Goal: Task Accomplishment & Management: Manage account settings

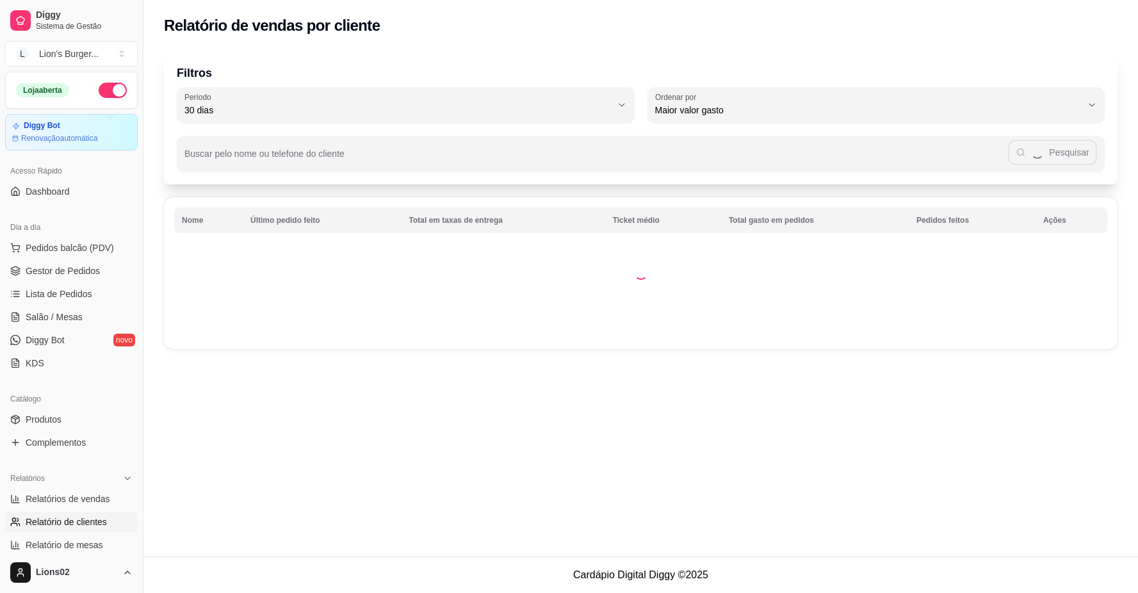
select select "30"
select select "HIGHEST_TOTAL_SPENT_WITH_ORDERS"
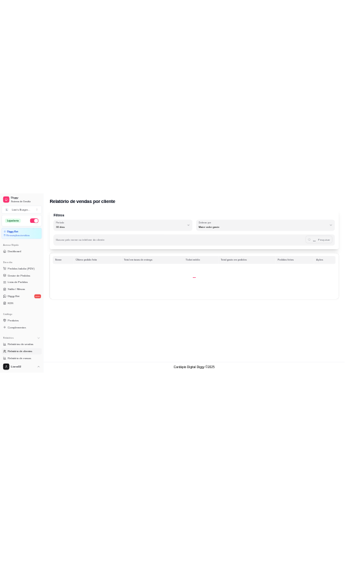
scroll to position [284, 0]
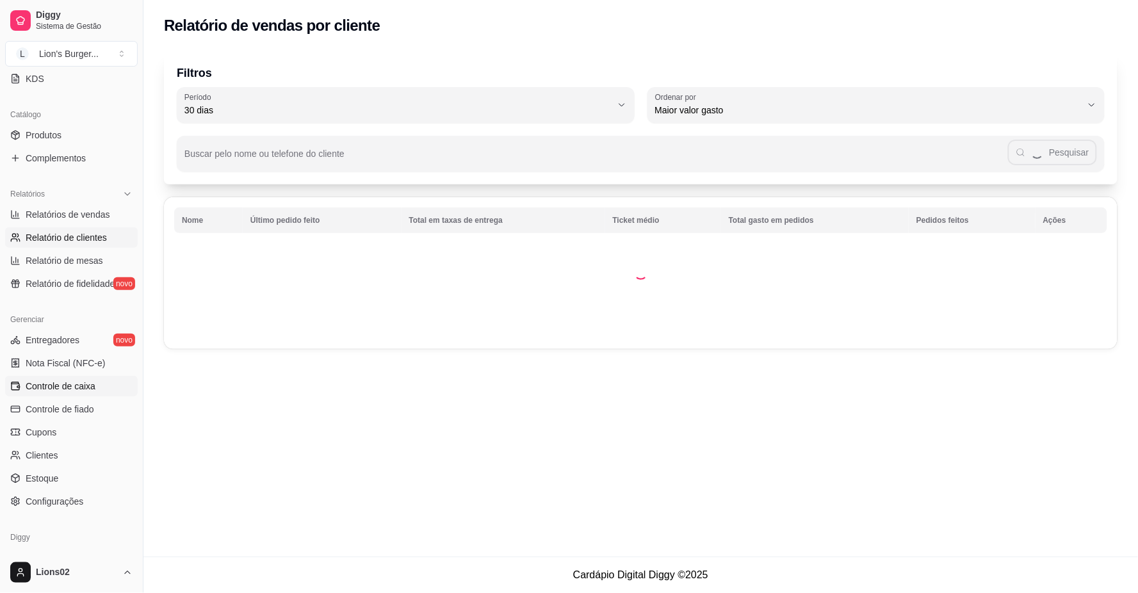
click at [83, 389] on span "Controle de caixa" at bounding box center [61, 386] width 70 height 13
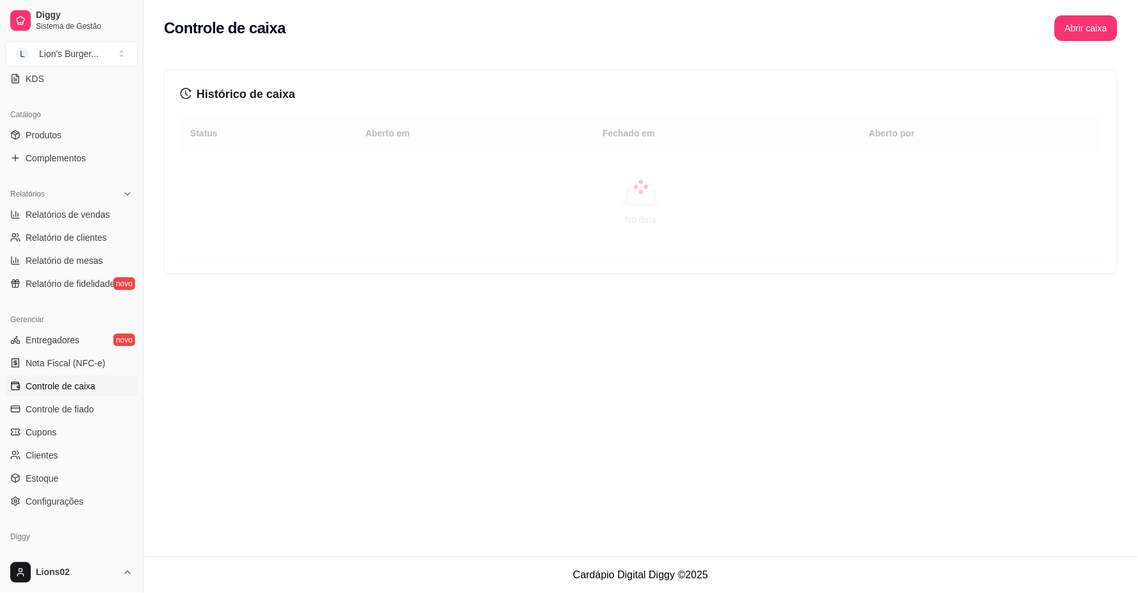
click at [83, 385] on span "Controle de caixa" at bounding box center [61, 386] width 70 height 13
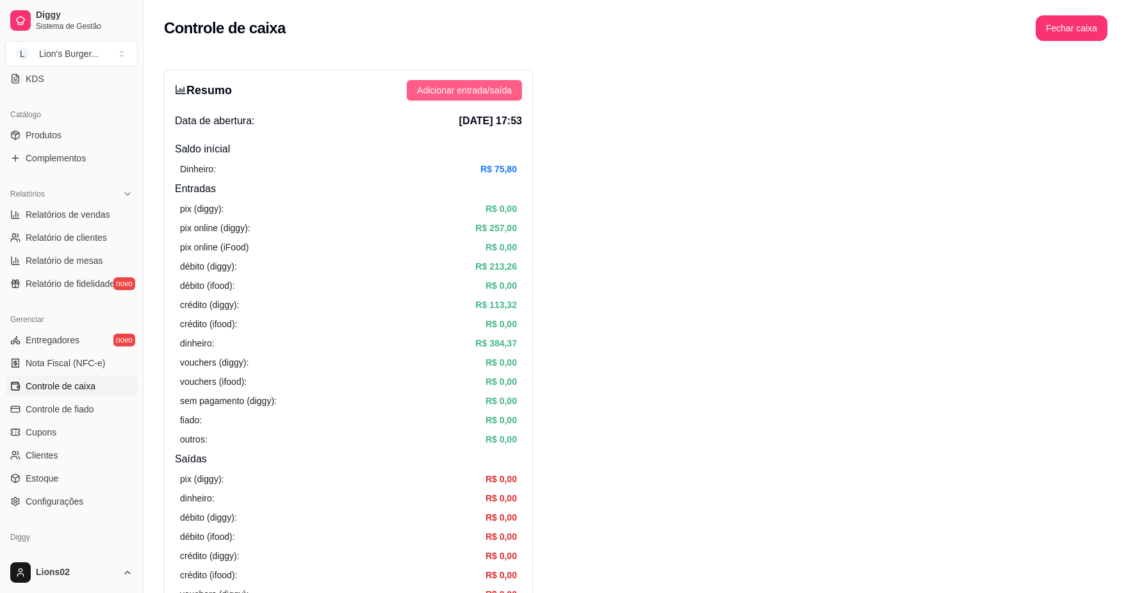
click at [489, 85] on span "Adicionar entrada/saída" at bounding box center [464, 90] width 95 height 14
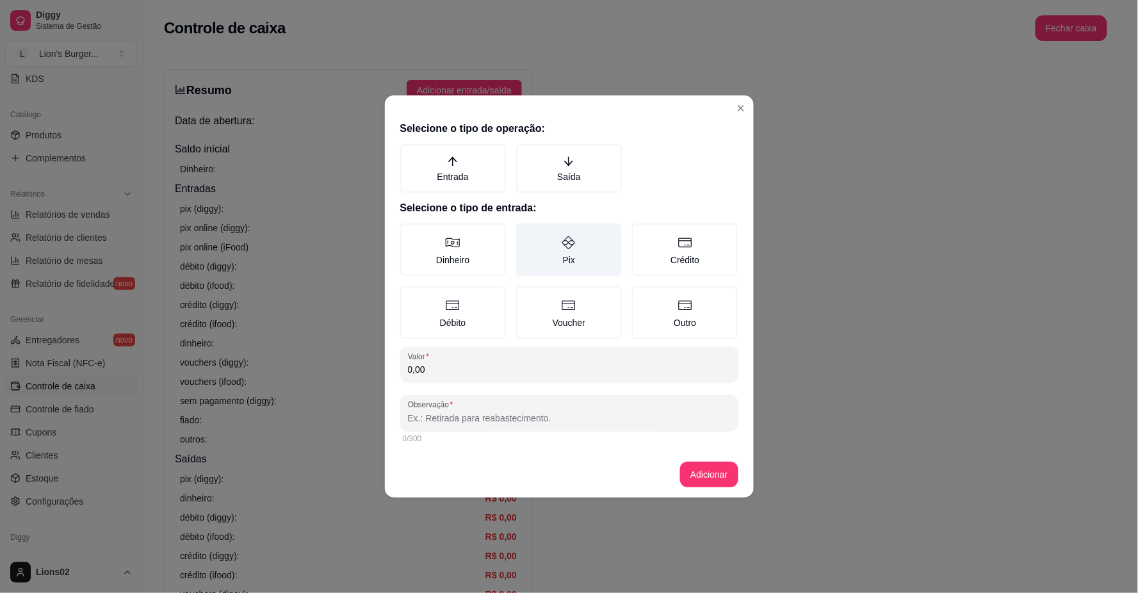
drag, startPoint x: 585, startPoint y: 177, endPoint x: 521, endPoint y: 229, distance: 81.9
click at [583, 177] on label "Saída" at bounding box center [569, 168] width 106 height 49
click at [526, 154] on button "Saída" at bounding box center [520, 148] width 10 height 10
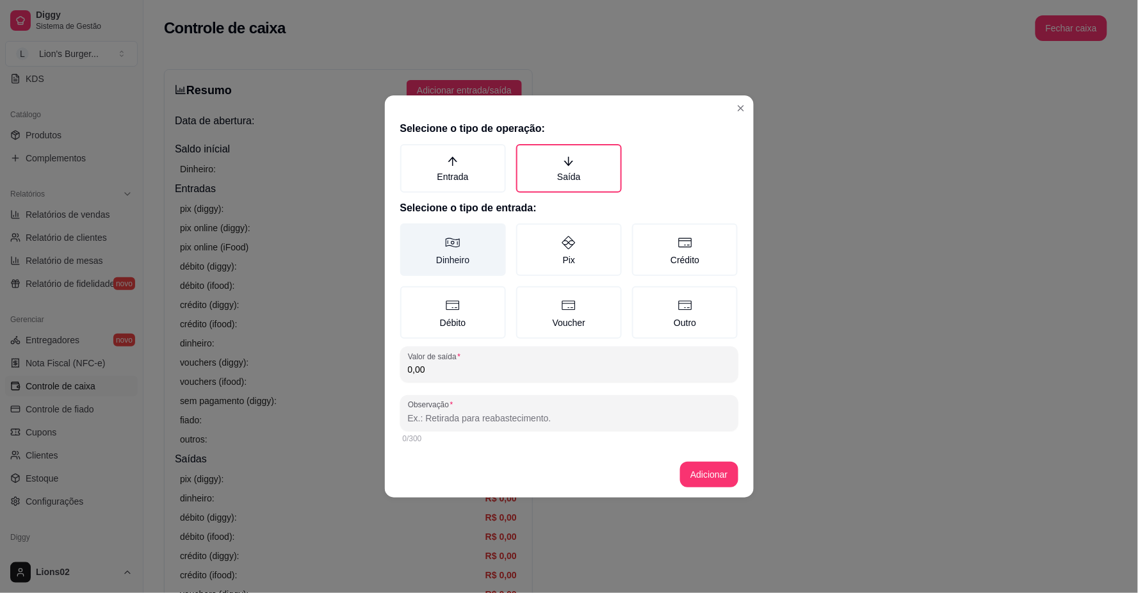
click at [466, 257] on label "Dinheiro" at bounding box center [453, 249] width 106 height 53
click at [410, 233] on button "Dinheiro" at bounding box center [405, 228] width 10 height 10
type button "MONEY"
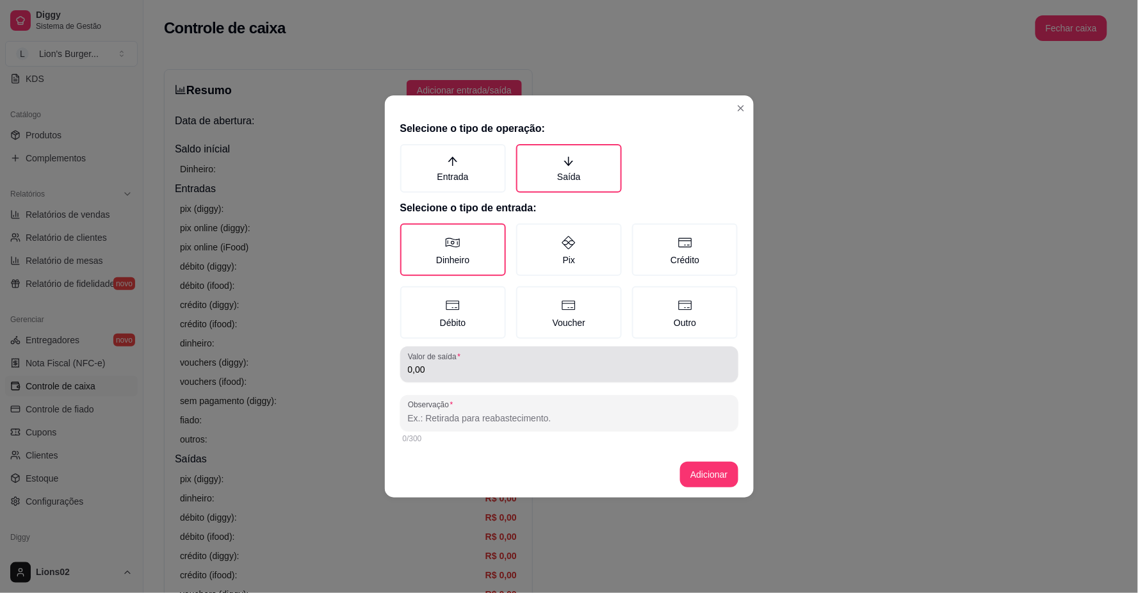
click at [521, 361] on div "0,00" at bounding box center [569, 365] width 323 height 26
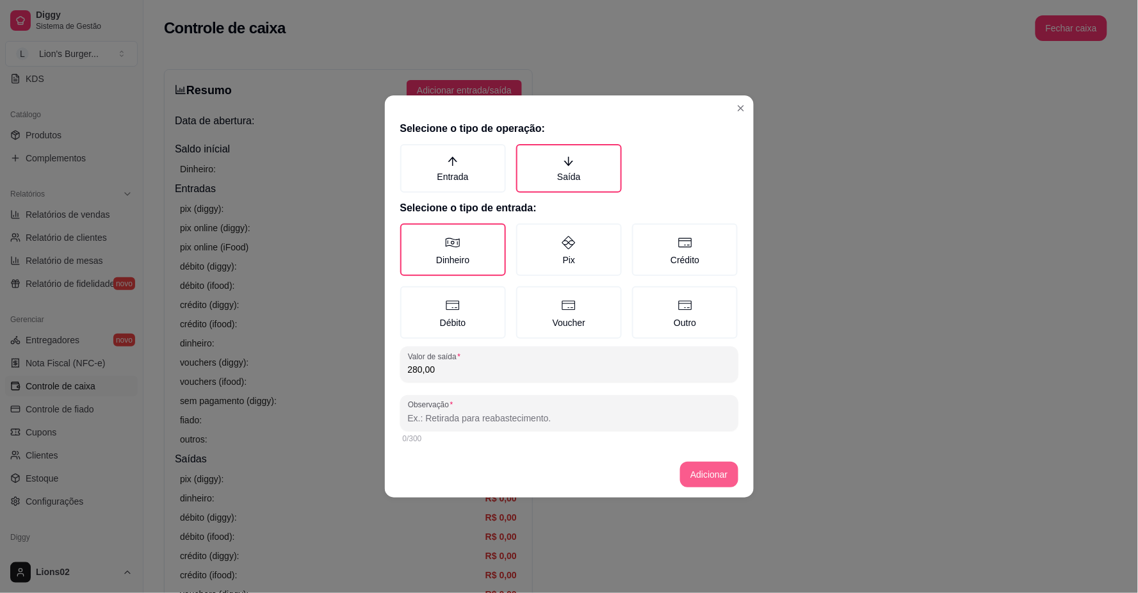
type input "280,00"
click at [715, 480] on button "Adicionar" at bounding box center [709, 475] width 58 height 26
click at [708, 470] on button "Adicionar" at bounding box center [709, 474] width 56 height 25
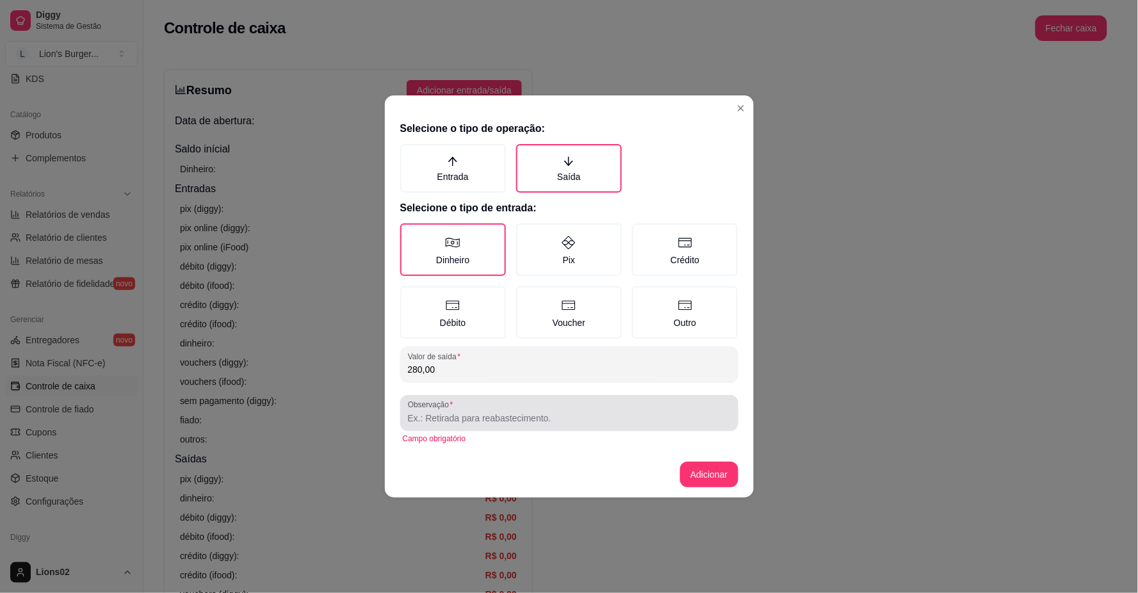
click at [630, 406] on div at bounding box center [569, 413] width 323 height 26
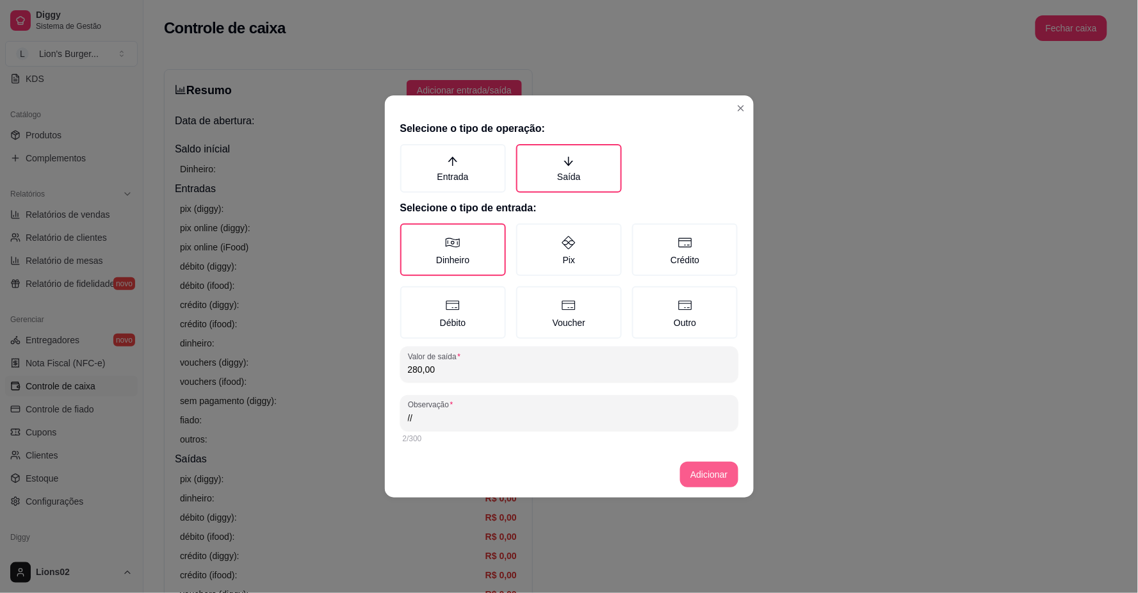
type input "//"
click at [693, 463] on footer "Adicionar" at bounding box center [569, 474] width 369 height 46
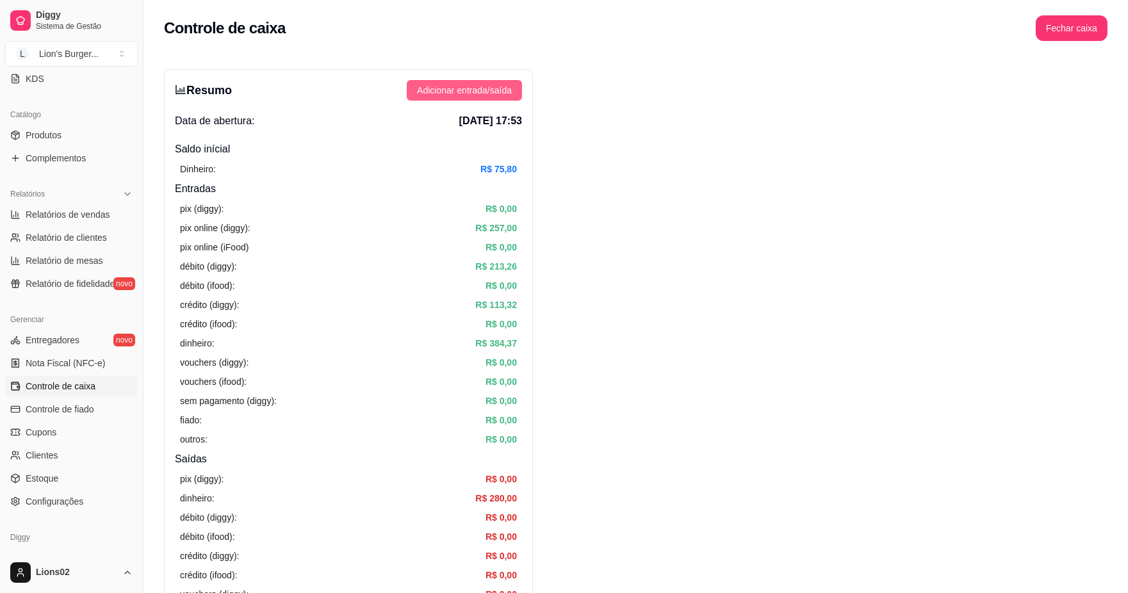
click at [441, 88] on span "Adicionar entrada/saída" at bounding box center [464, 90] width 95 height 14
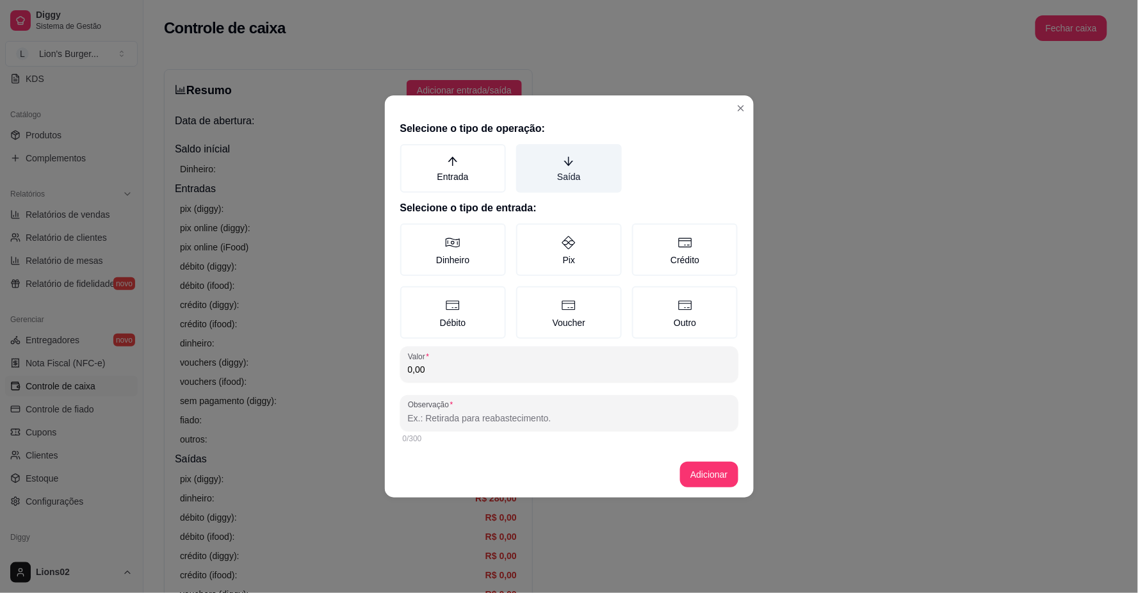
click at [594, 177] on label "Saída" at bounding box center [569, 168] width 106 height 49
click at [526, 154] on button "Saída" at bounding box center [520, 148] width 10 height 10
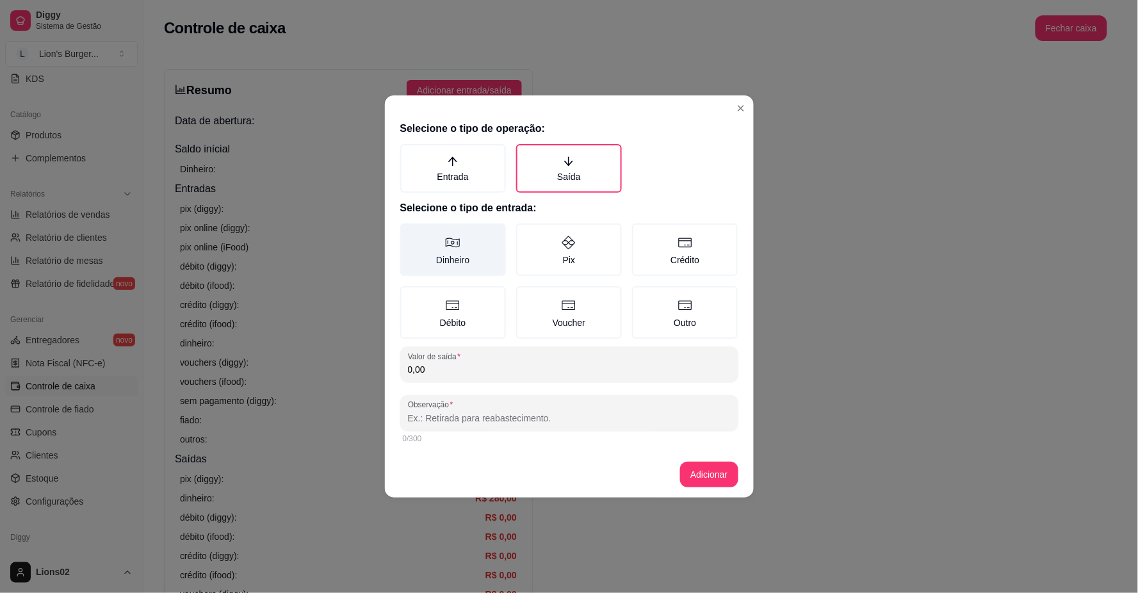
click at [455, 270] on label "Dinheiro" at bounding box center [453, 249] width 106 height 53
click at [410, 233] on button "Dinheiro" at bounding box center [405, 228] width 10 height 10
click at [476, 363] on input "0,00" at bounding box center [569, 369] width 323 height 13
click at [441, 363] on input "0,00" at bounding box center [569, 369] width 323 height 13
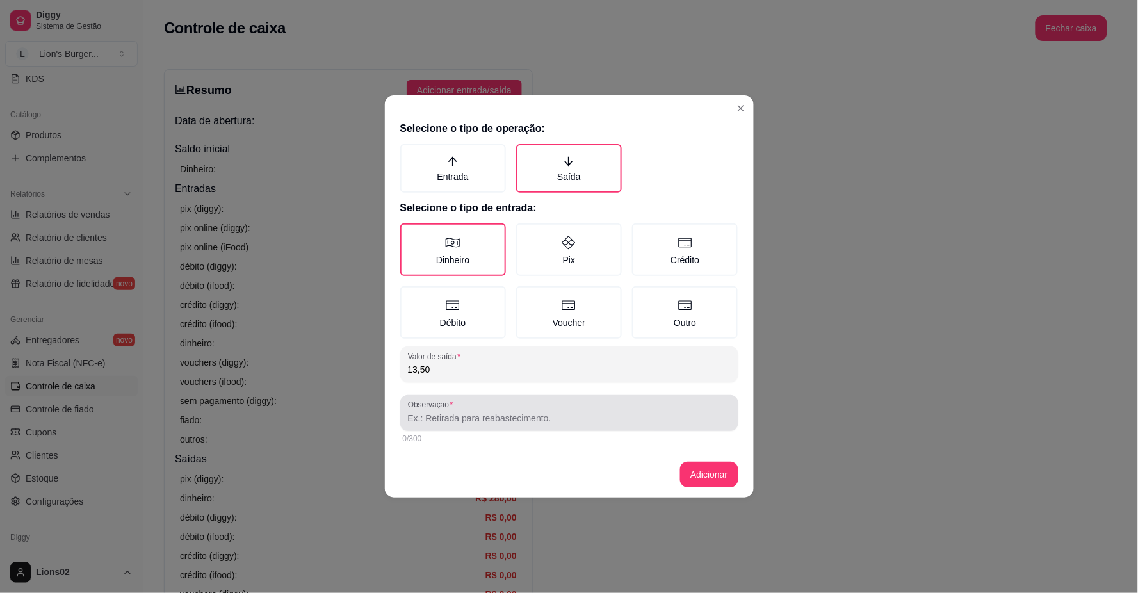
type input "13,50"
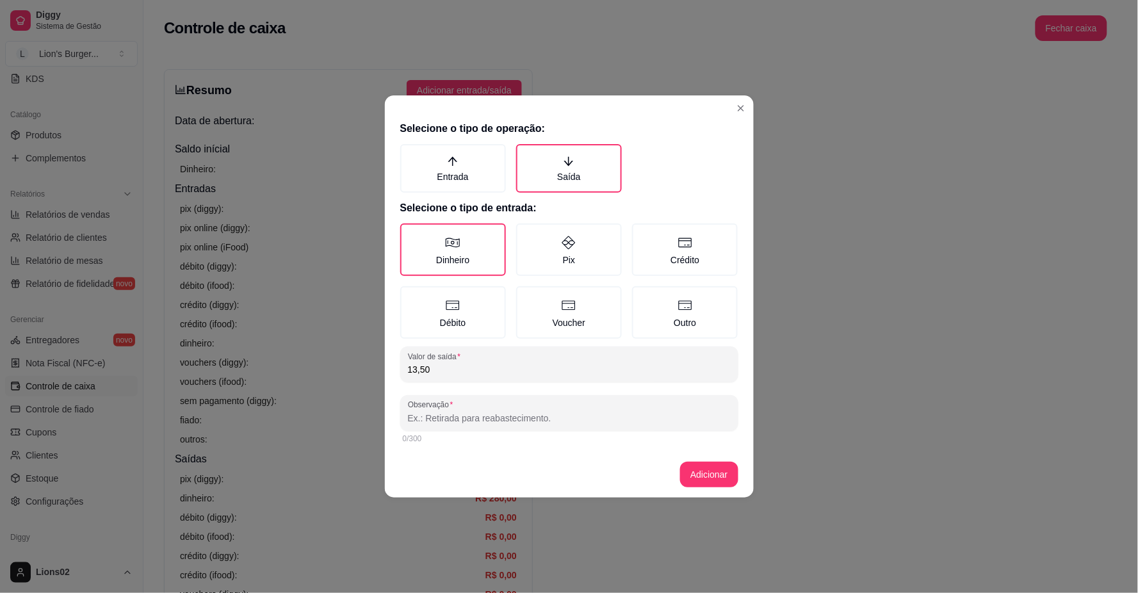
click at [662, 420] on input "Observação" at bounding box center [569, 418] width 323 height 13
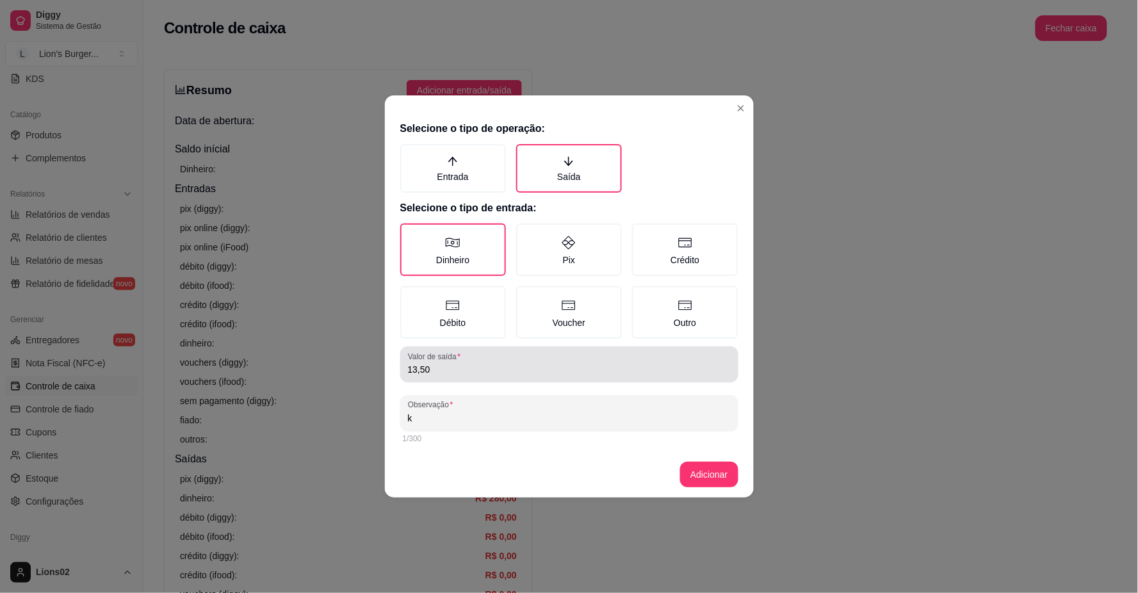
type input "k"
click at [610, 355] on div "13,50" at bounding box center [569, 365] width 323 height 26
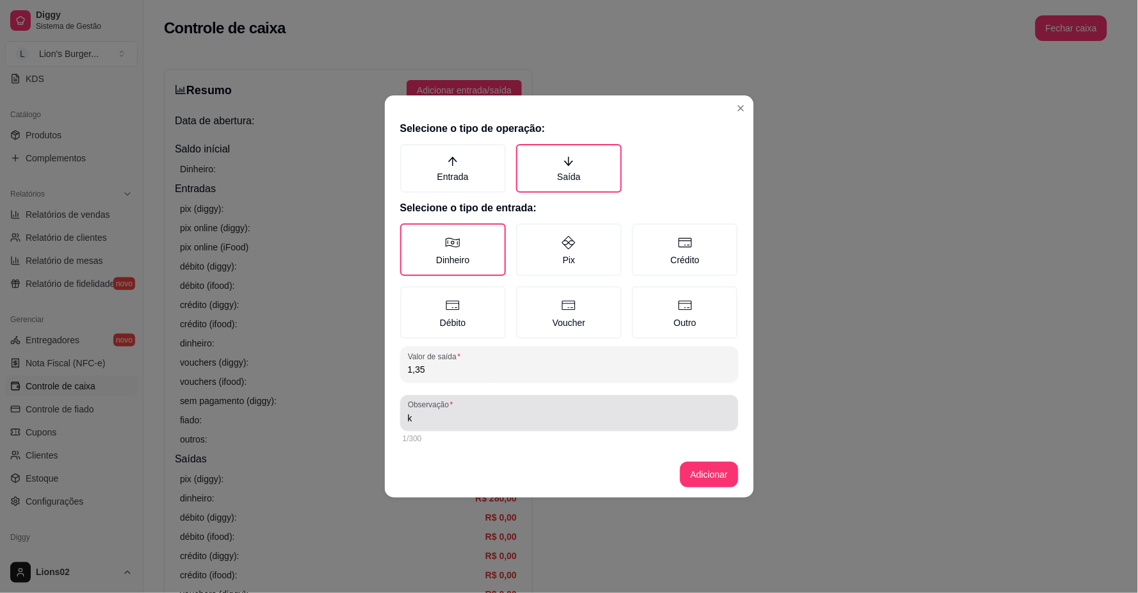
type input "13,50"
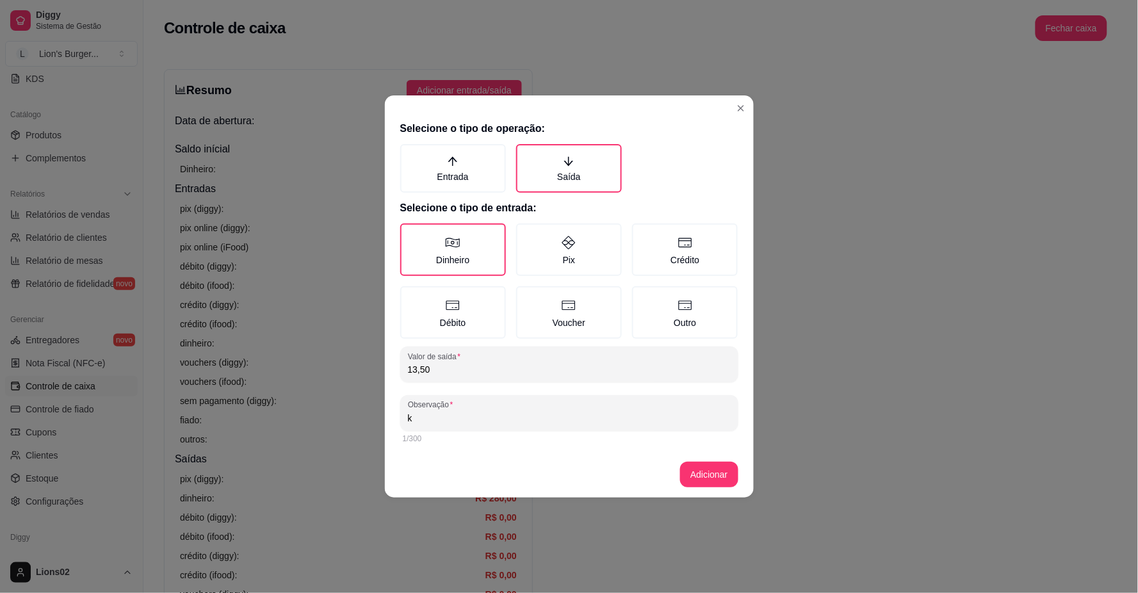
click at [548, 419] on input "k" at bounding box center [569, 418] width 323 height 13
type input "."
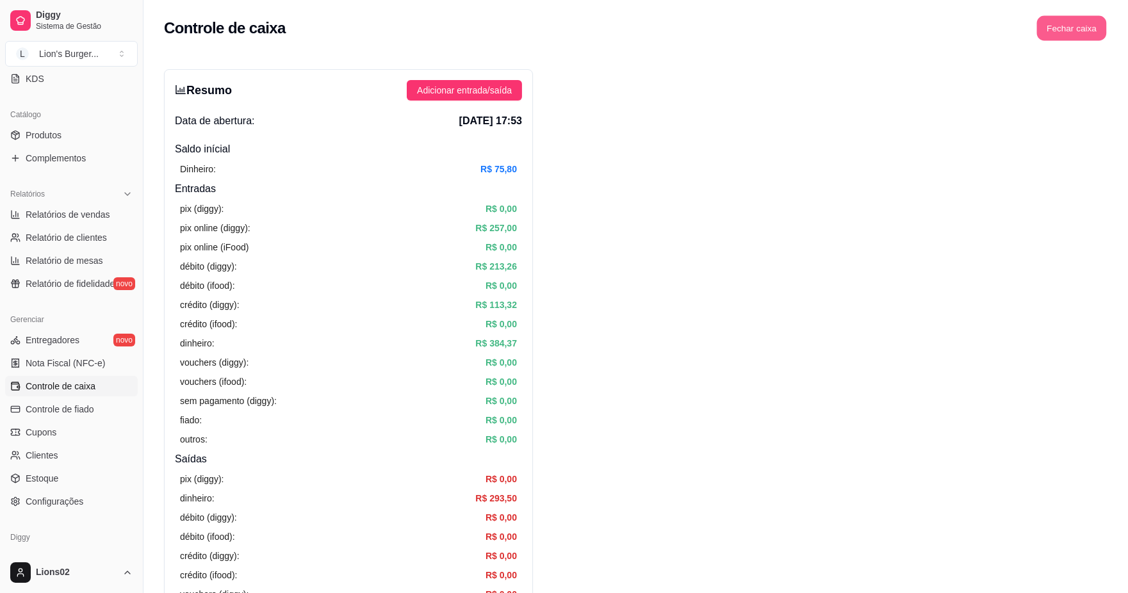
click at [1064, 36] on button "Fechar caixa" at bounding box center [1072, 28] width 70 height 25
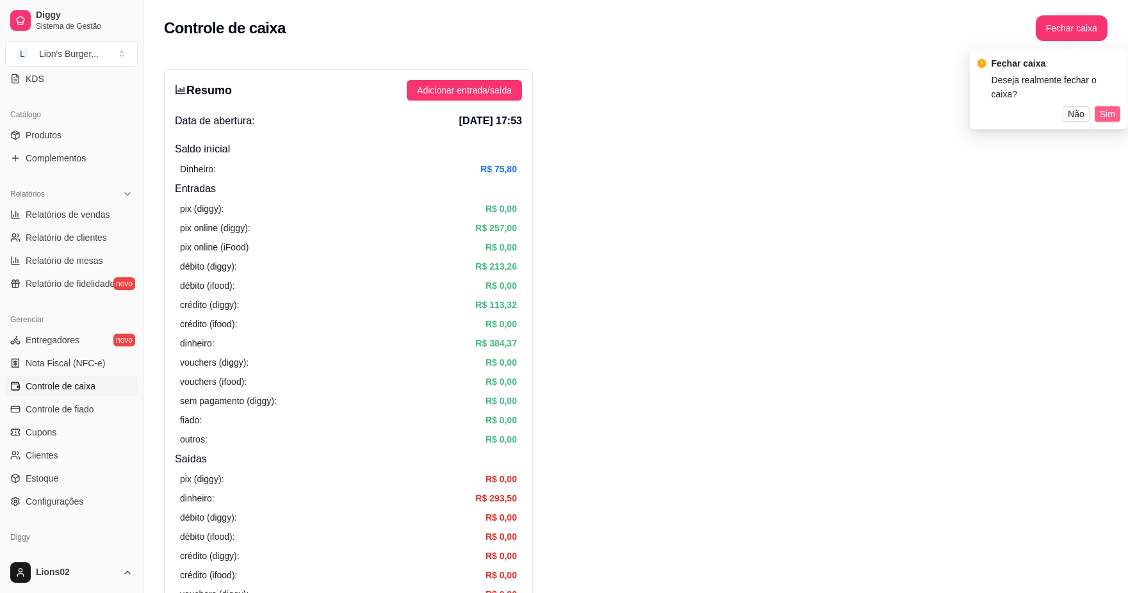
click at [1116, 106] on button "Sim" at bounding box center [1107, 113] width 26 height 15
